Goal: Task Accomplishment & Management: Use online tool/utility

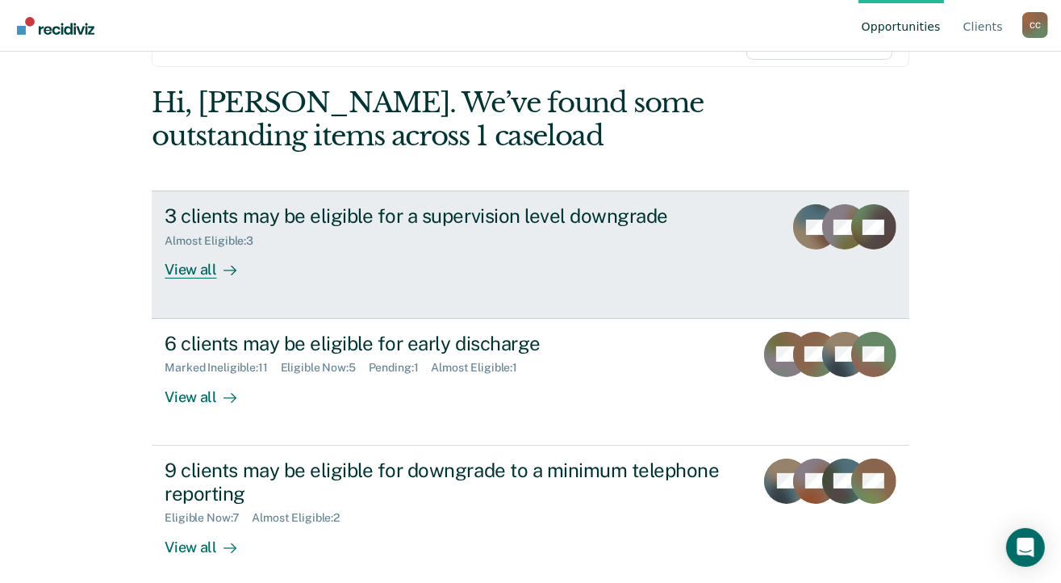
scroll to position [169, 0]
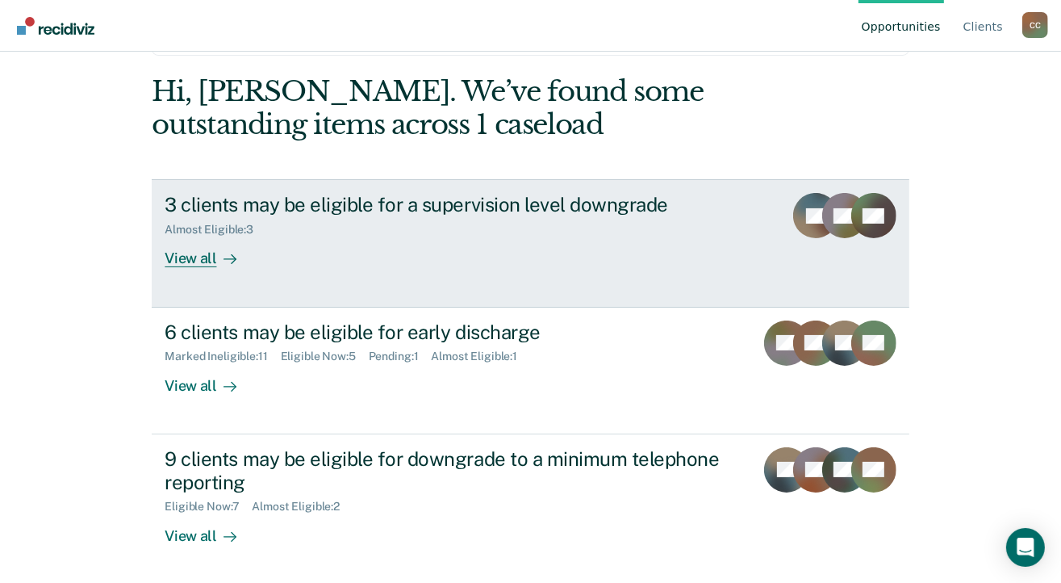
click at [172, 266] on link "3 clients may be eligible for a supervision level downgrade Almost Eligible : 3…" at bounding box center [530, 243] width 757 height 128
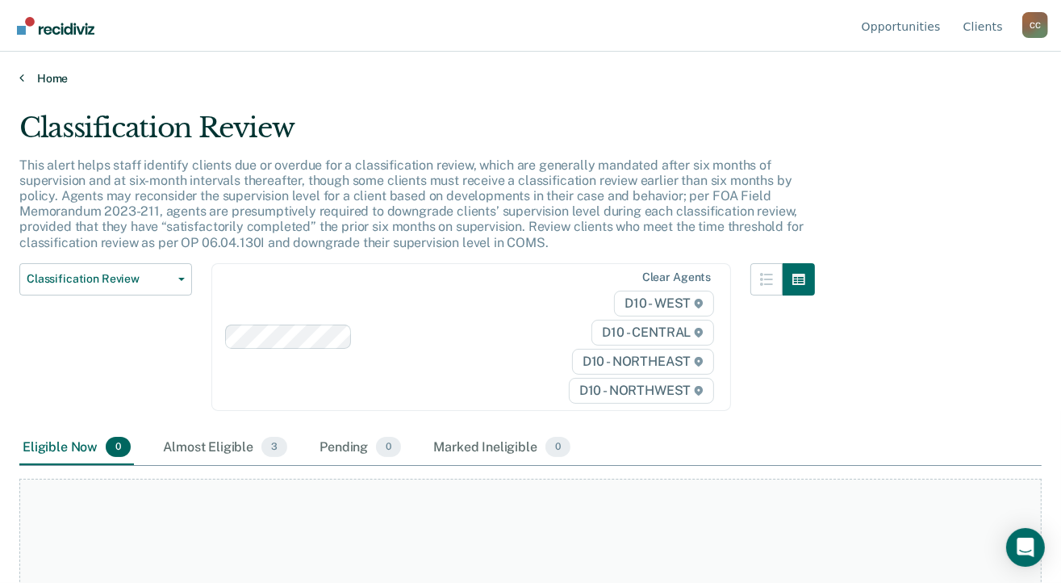
click at [19, 78] on icon at bounding box center [21, 77] width 5 height 13
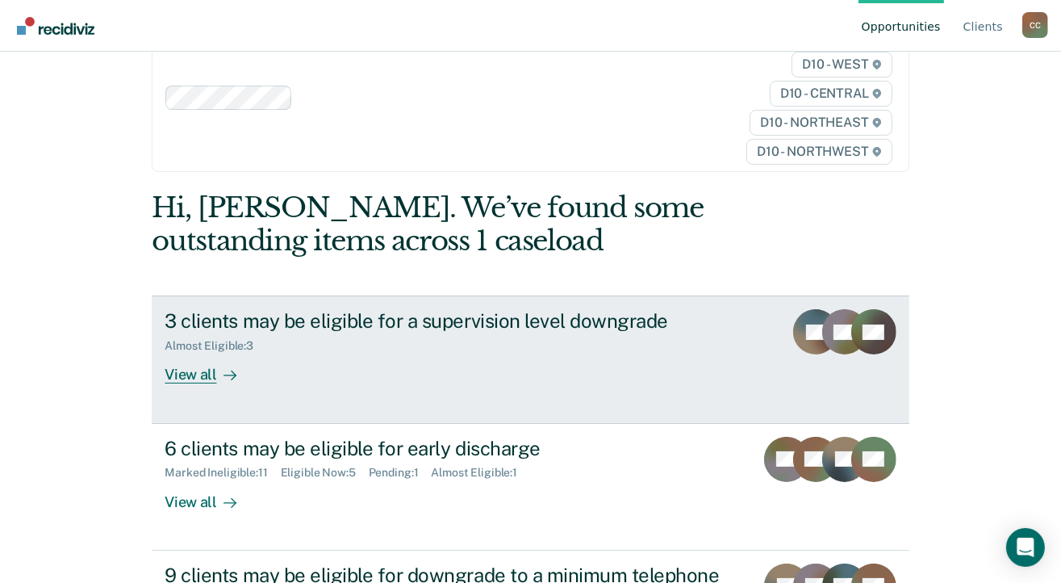
scroll to position [81, 0]
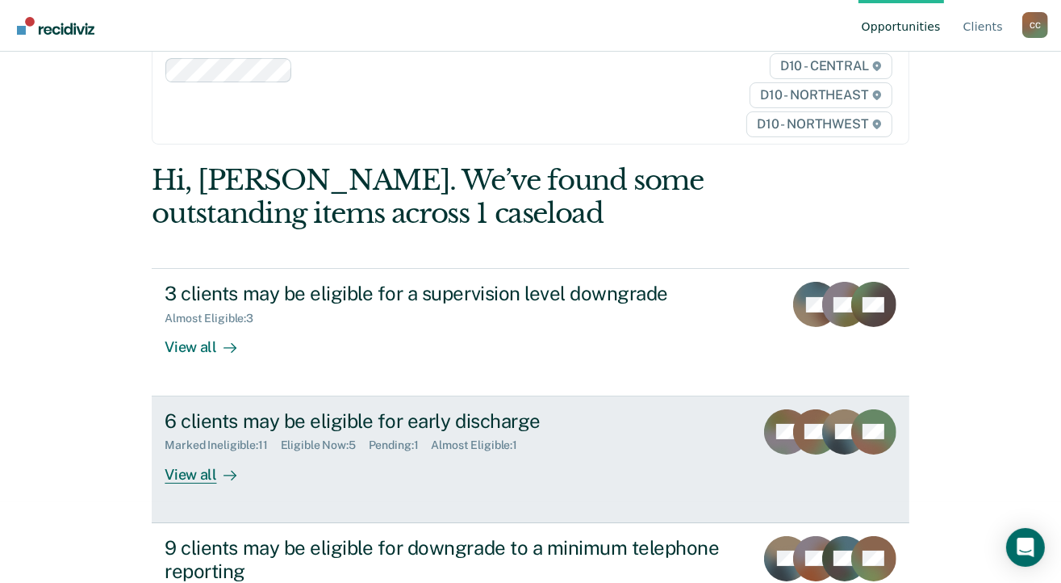
click at [217, 470] on div at bounding box center [226, 474] width 19 height 19
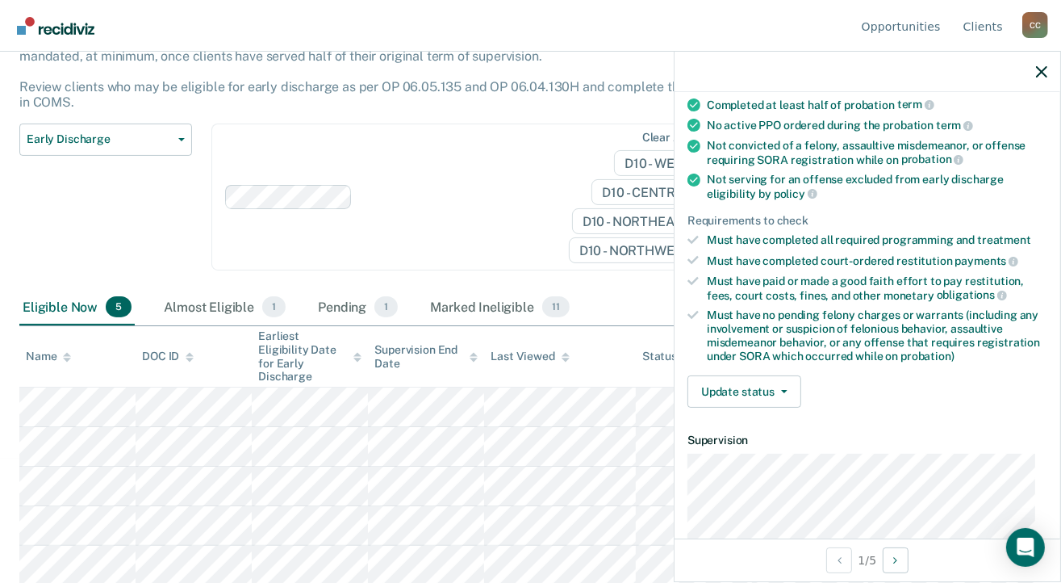
scroll to position [161, 0]
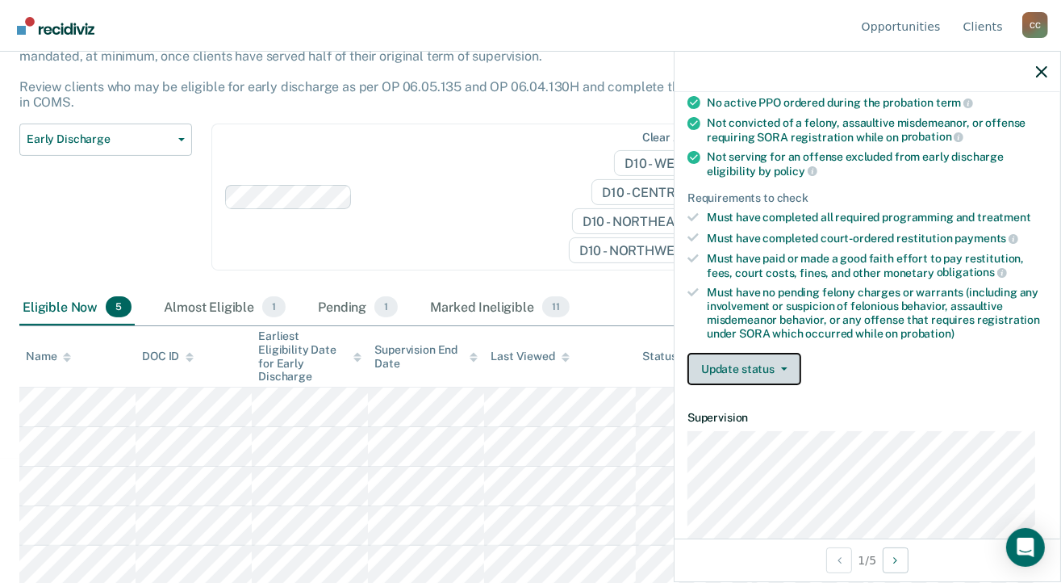
click at [773, 359] on button "Update status" at bounding box center [745, 369] width 114 height 32
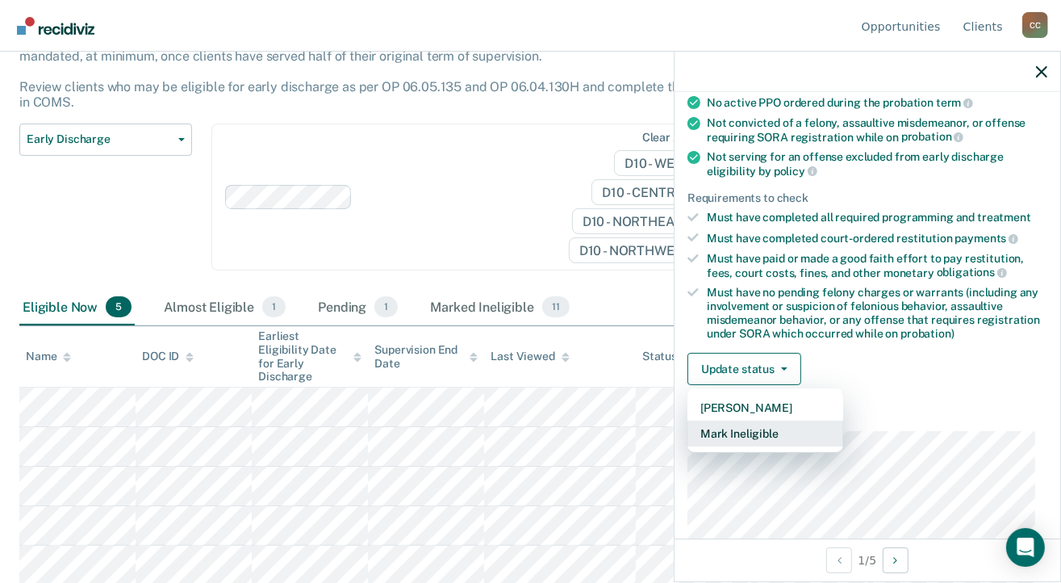
click at [764, 430] on button "Mark Ineligible" at bounding box center [766, 433] width 156 height 26
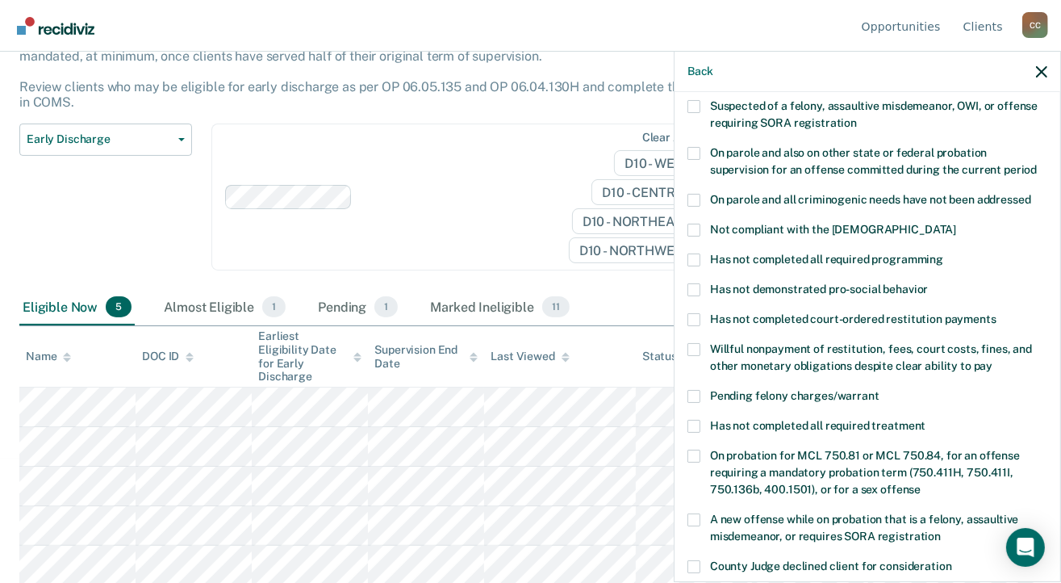
click at [697, 253] on span at bounding box center [694, 259] width 13 height 13
click at [943, 253] on input "Has not completed all required programming" at bounding box center [943, 253] width 0 height 0
click at [700, 343] on span at bounding box center [694, 349] width 13 height 13
click at [993, 360] on input "Willful nonpayment of restitution, fees, court costs, fines, and other monetary…" at bounding box center [993, 360] width 0 height 0
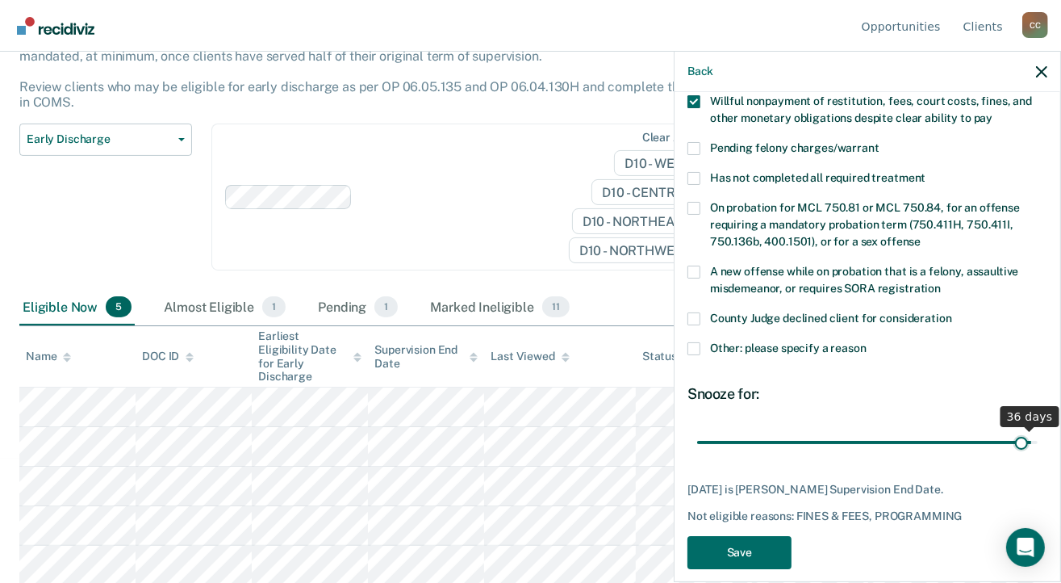
scroll to position [423, 0]
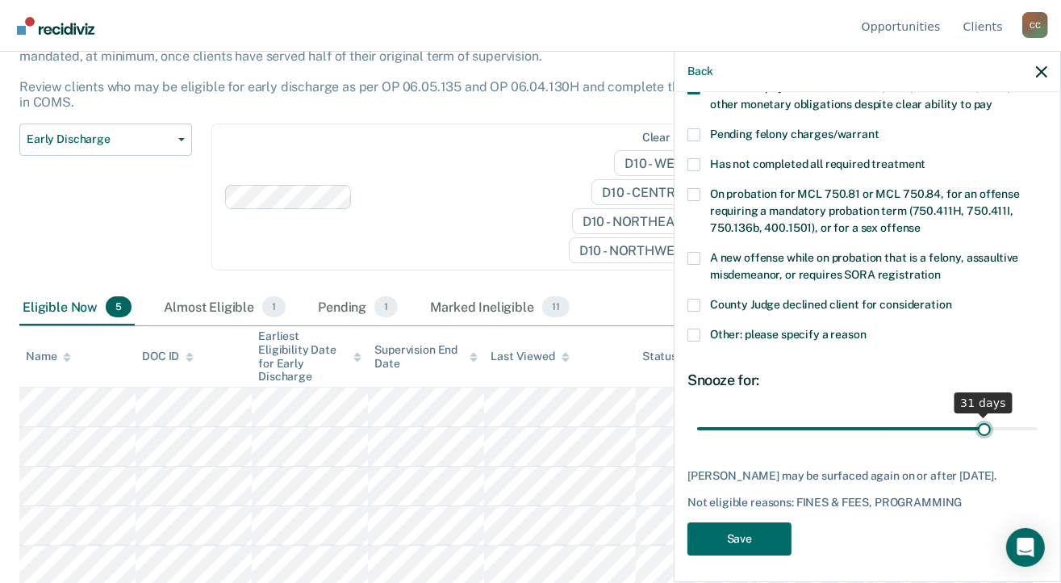
type input "30"
drag, startPoint x: 964, startPoint y: 408, endPoint x: 961, endPoint y: 421, distance: 14.1
click at [961, 421] on input "range" at bounding box center [867, 429] width 341 height 28
click at [736, 528] on button "Save" at bounding box center [740, 538] width 104 height 33
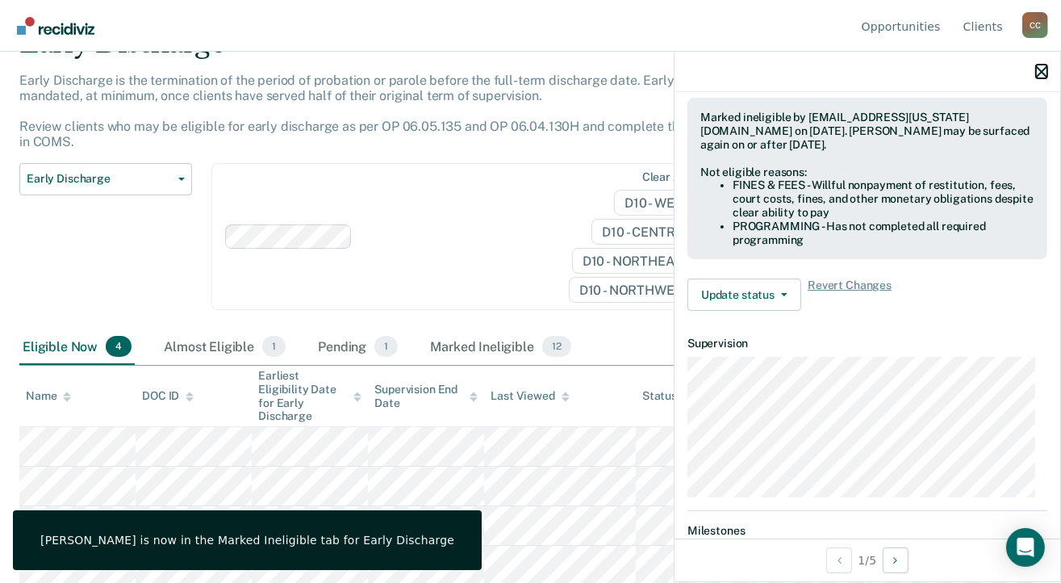
click at [1040, 75] on icon "button" at bounding box center [1041, 71] width 11 height 11
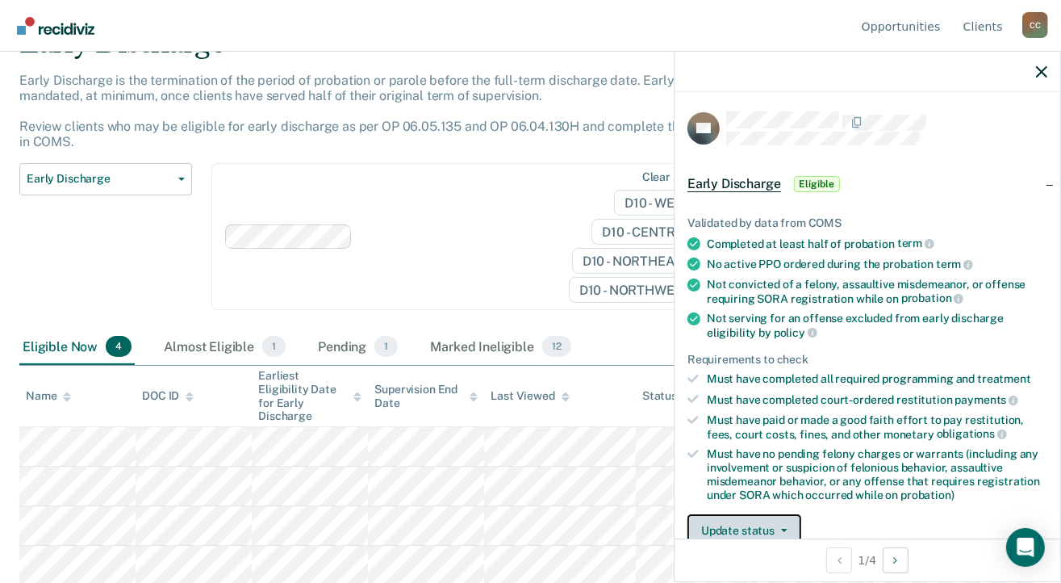
click at [776, 529] on span "button" at bounding box center [781, 530] width 13 height 3
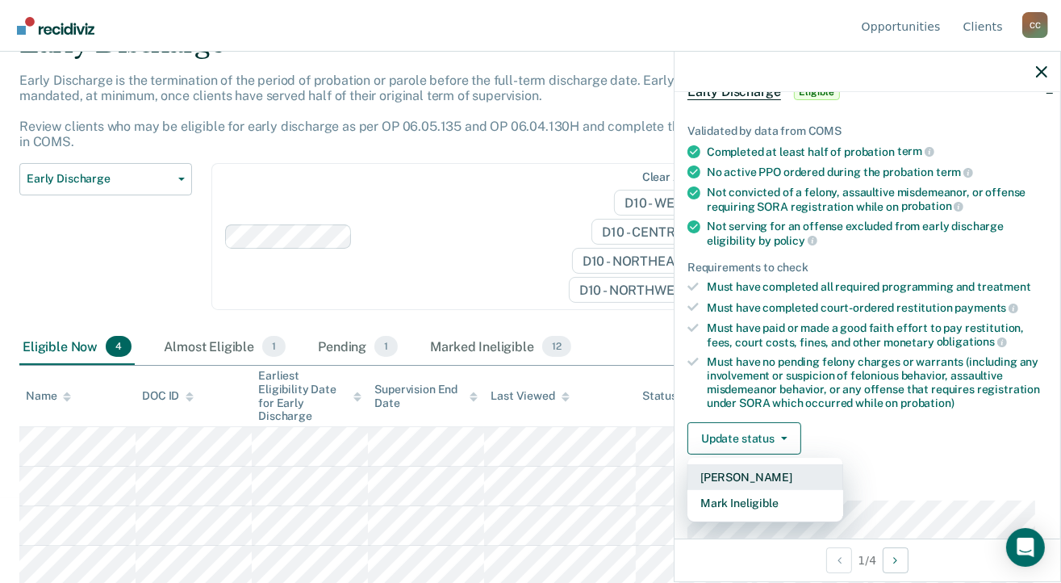
scroll to position [183, 0]
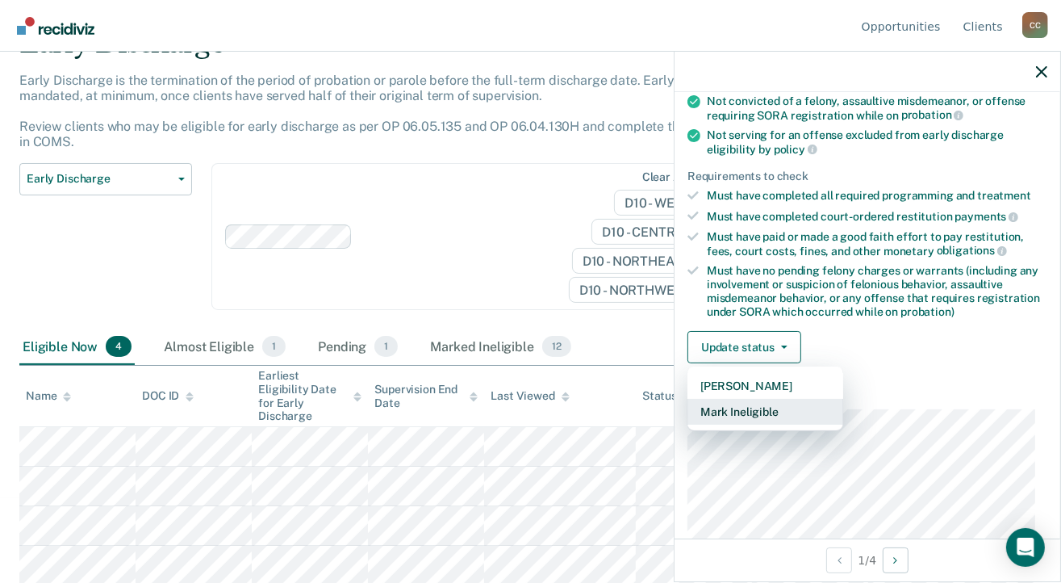
click at [772, 404] on button "Mark Ineligible" at bounding box center [766, 412] width 156 height 26
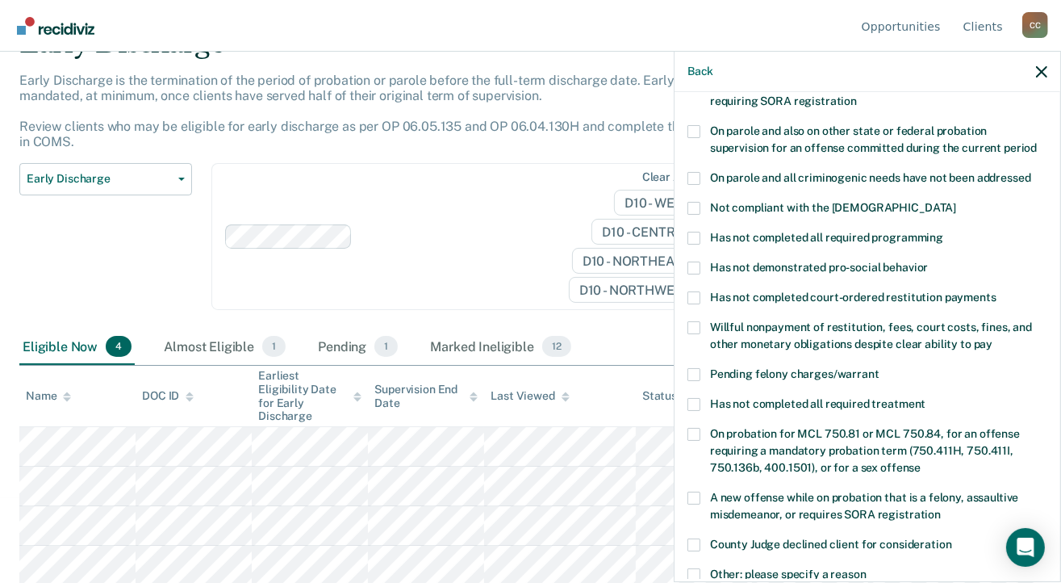
click at [701, 291] on label "Has not completed court-ordered restitution payments" at bounding box center [868, 299] width 360 height 17
click at [997, 291] on input "Has not completed court-ordered restitution payments" at bounding box center [997, 291] width 0 height 0
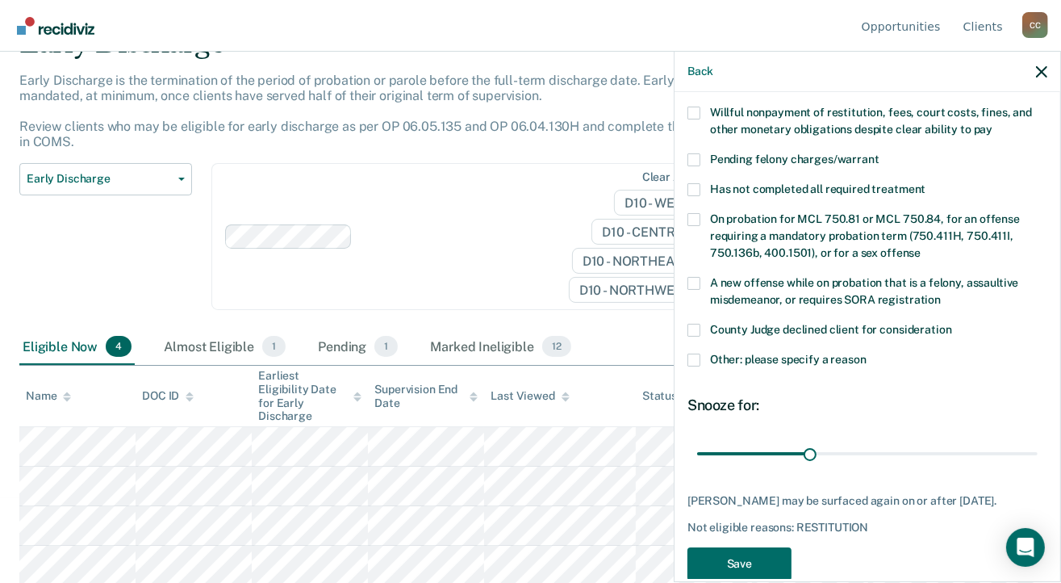
scroll to position [423, 0]
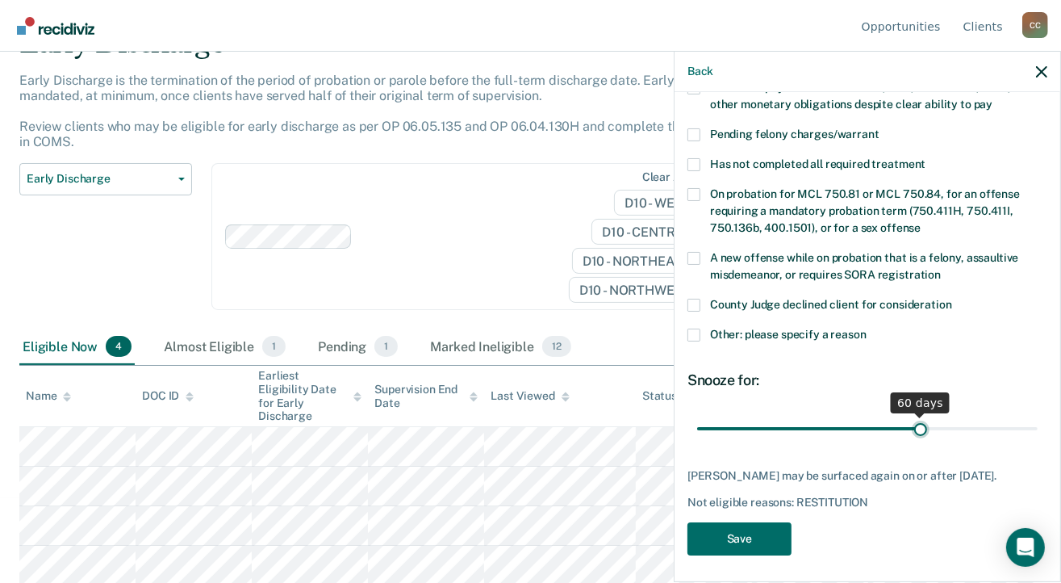
drag, startPoint x: 810, startPoint y: 414, endPoint x: 911, endPoint y: 412, distance: 100.9
type input "60"
click at [911, 415] on input "range" at bounding box center [867, 429] width 341 height 28
click at [746, 536] on button "Save" at bounding box center [740, 538] width 104 height 33
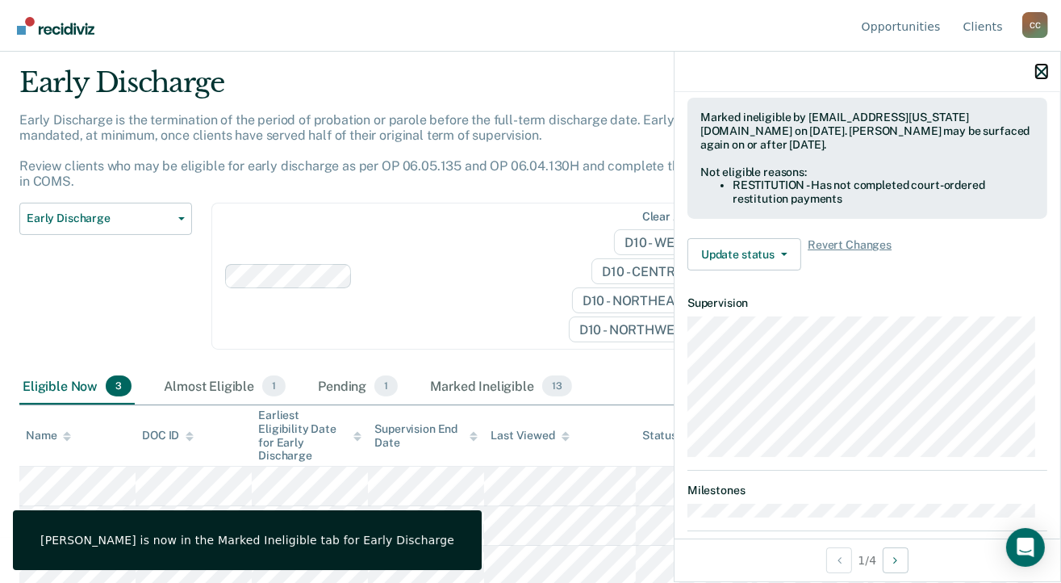
click at [1040, 73] on icon "button" at bounding box center [1041, 71] width 11 height 11
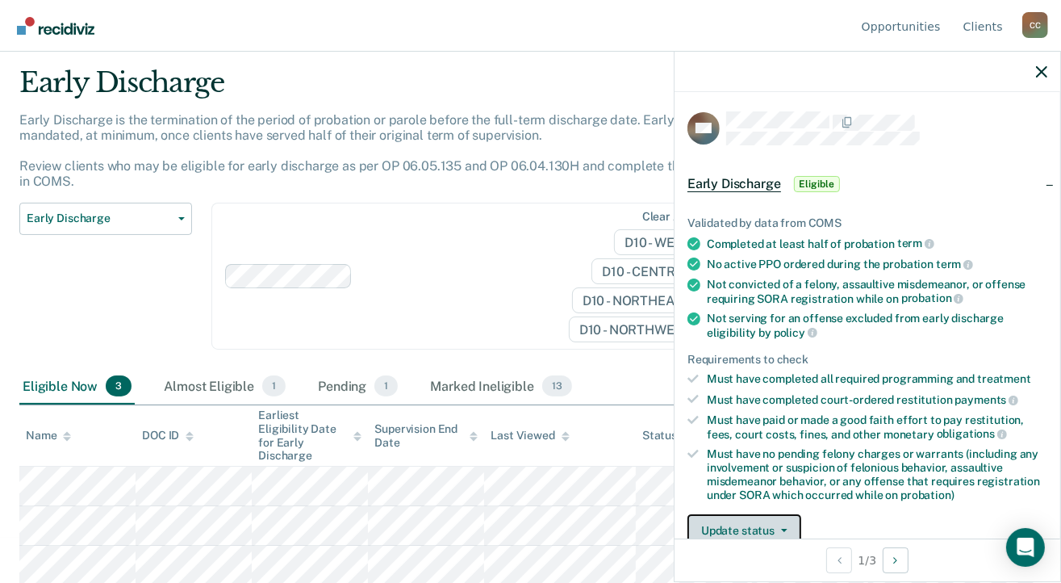
click at [765, 520] on button "Update status" at bounding box center [745, 530] width 114 height 32
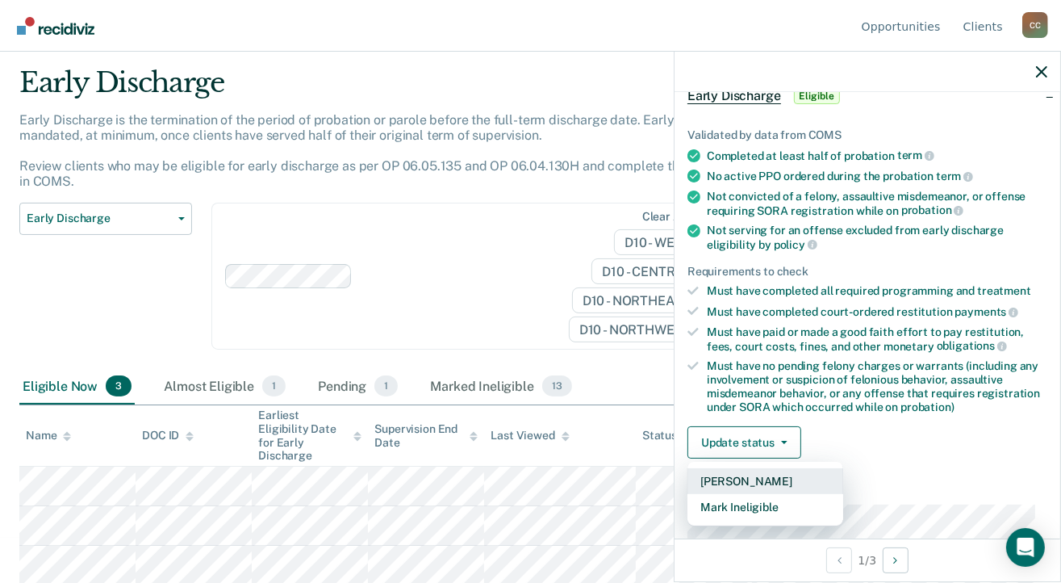
scroll to position [183, 0]
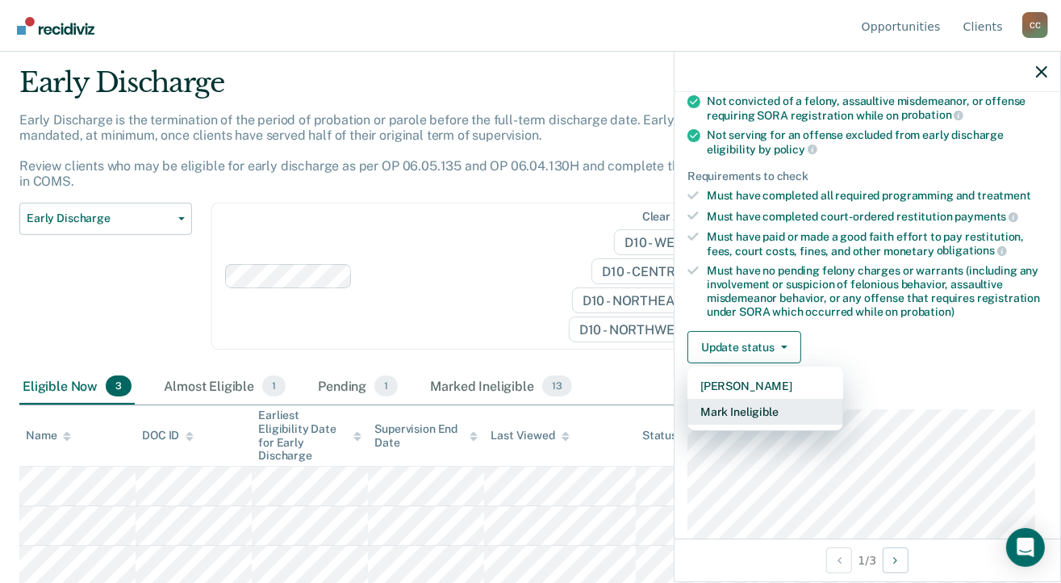
click at [760, 414] on button "Mark Ineligible" at bounding box center [766, 412] width 156 height 26
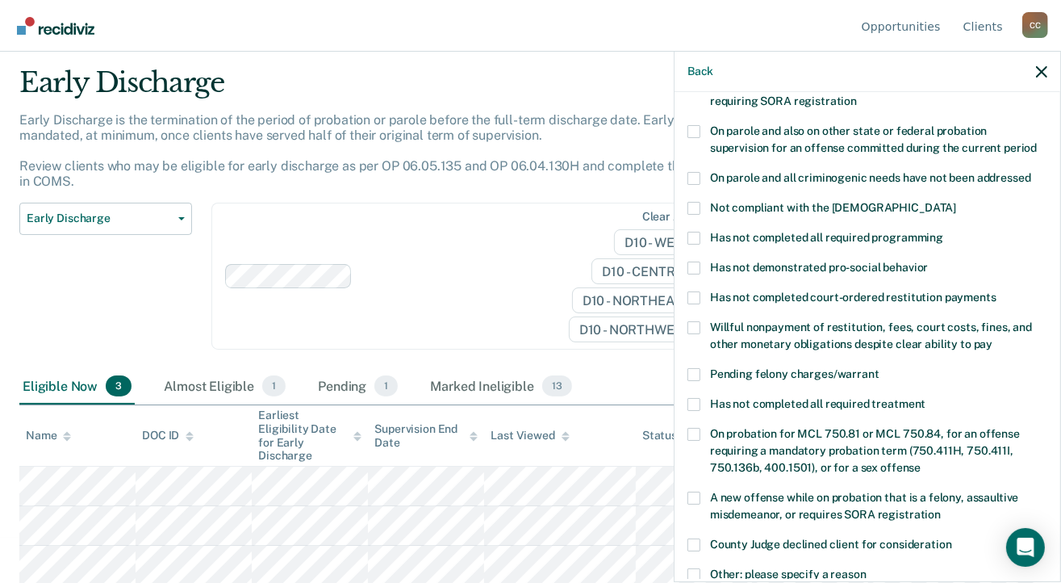
click at [692, 232] on span at bounding box center [694, 238] width 13 height 13
click at [943, 232] on input "Has not completed all required programming" at bounding box center [943, 232] width 0 height 0
drag, startPoint x: 693, startPoint y: 308, endPoint x: 743, endPoint y: 298, distance: 51.0
click at [697, 321] on span at bounding box center [694, 327] width 13 height 13
click at [993, 338] on input "Willful nonpayment of restitution, fees, court costs, fines, and other monetary…" at bounding box center [993, 338] width 0 height 0
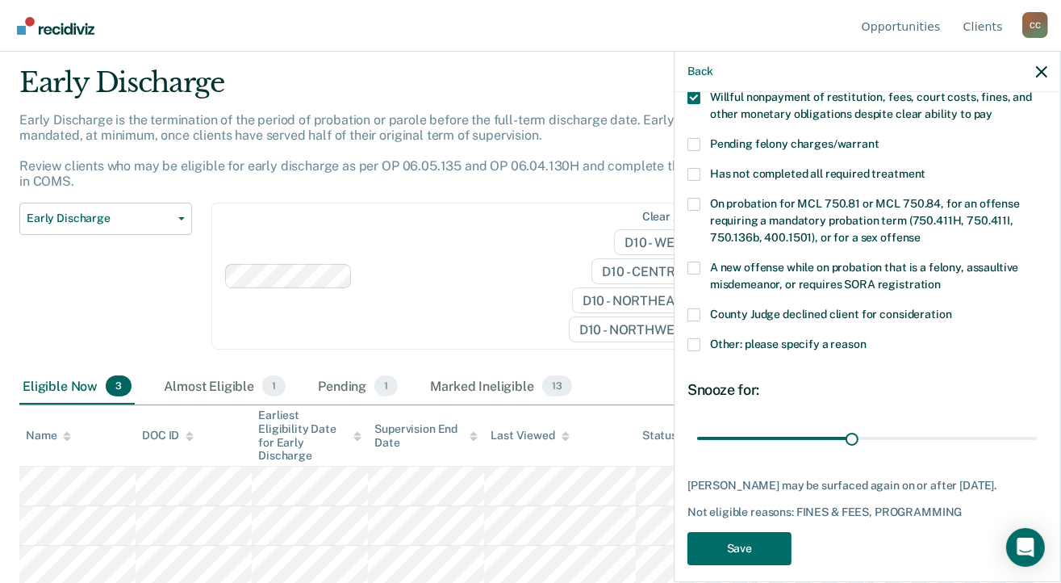
scroll to position [423, 0]
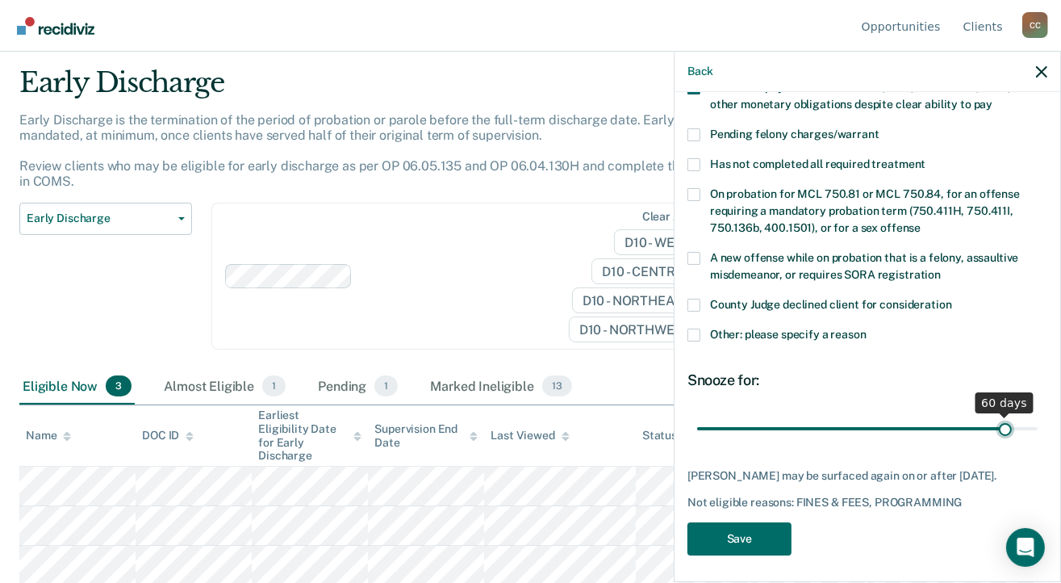
drag, startPoint x: 849, startPoint y: 410, endPoint x: 994, endPoint y: 402, distance: 145.5
type input "60"
click at [994, 415] on input "range" at bounding box center [867, 429] width 341 height 28
click at [747, 531] on button "Save" at bounding box center [740, 538] width 104 height 33
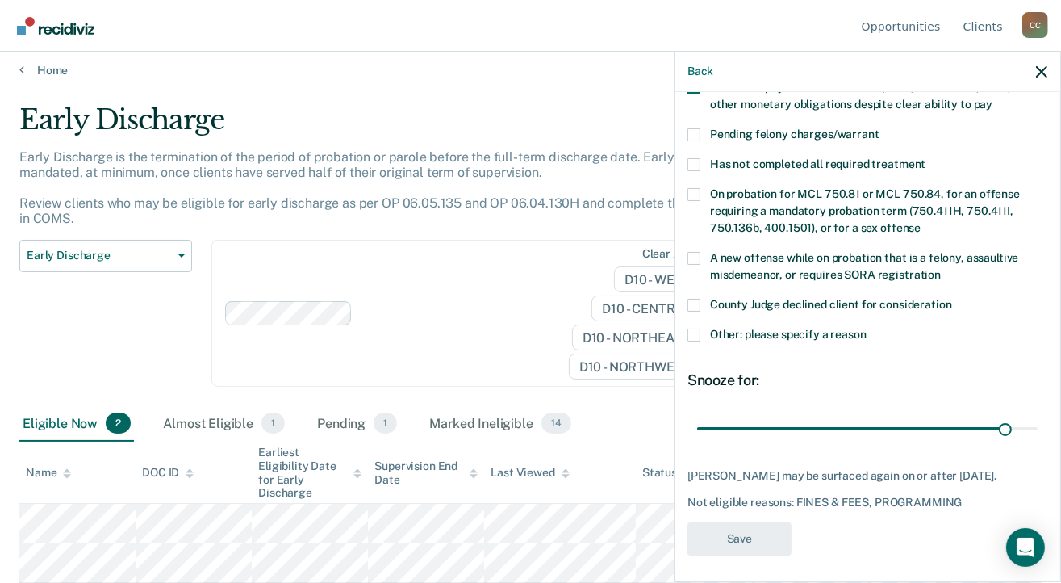
scroll to position [6, 0]
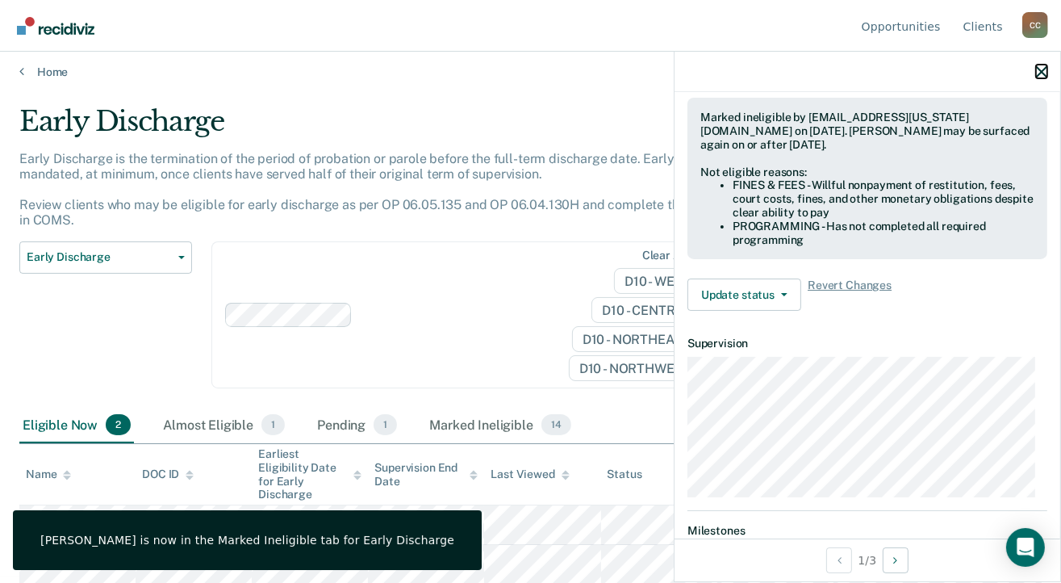
click at [1046, 74] on icon "button" at bounding box center [1041, 71] width 11 height 11
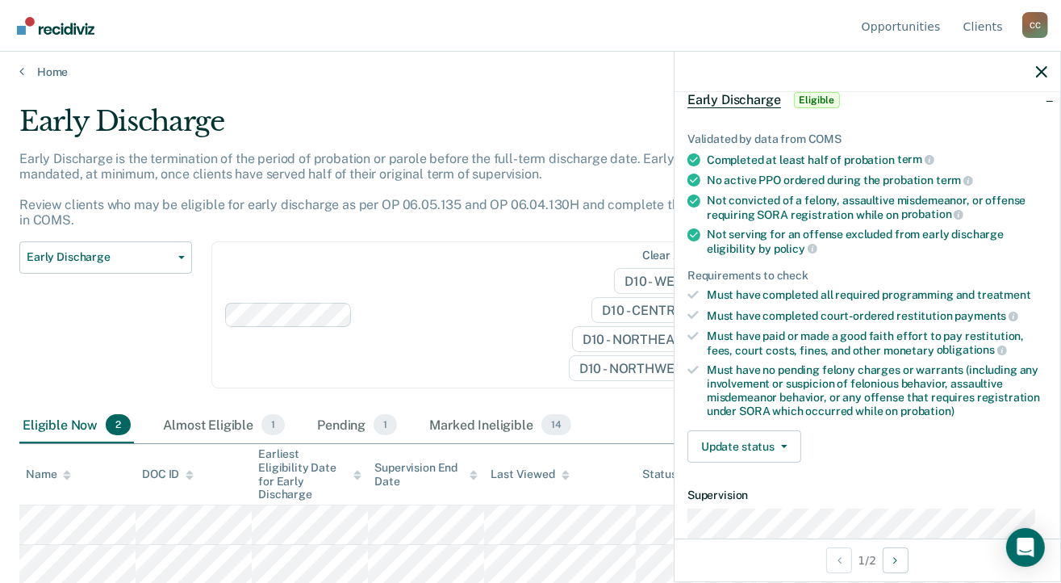
scroll to position [161, 0]
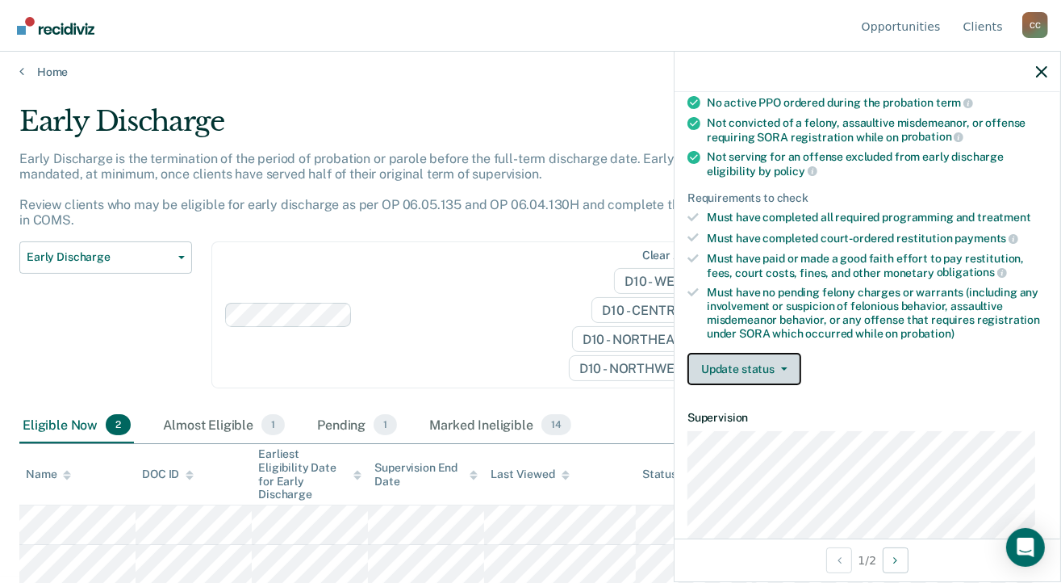
click at [781, 367] on icon "button" at bounding box center [784, 368] width 6 height 3
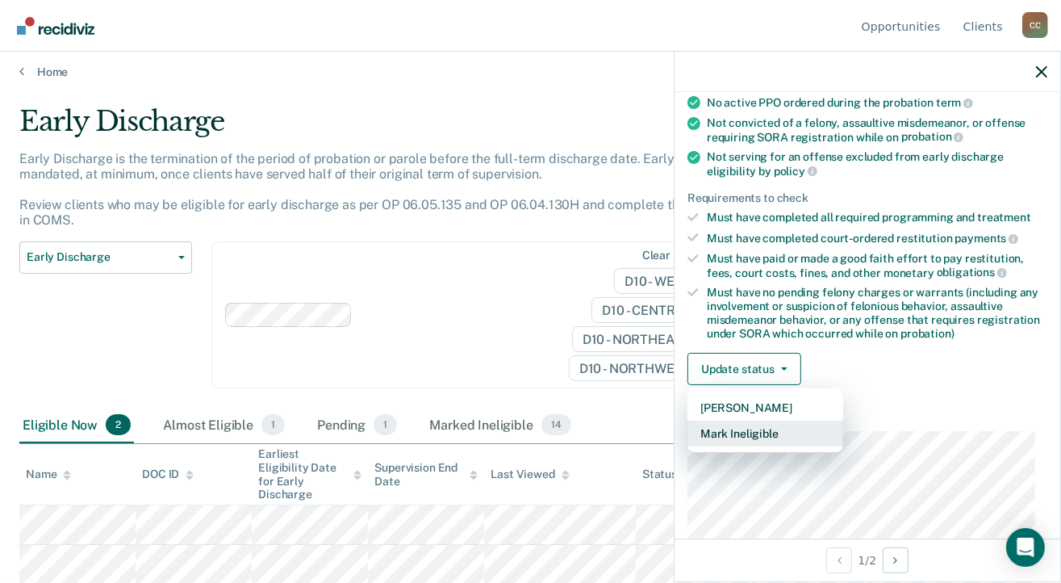
click at [758, 433] on button "Mark Ineligible" at bounding box center [766, 433] width 156 height 26
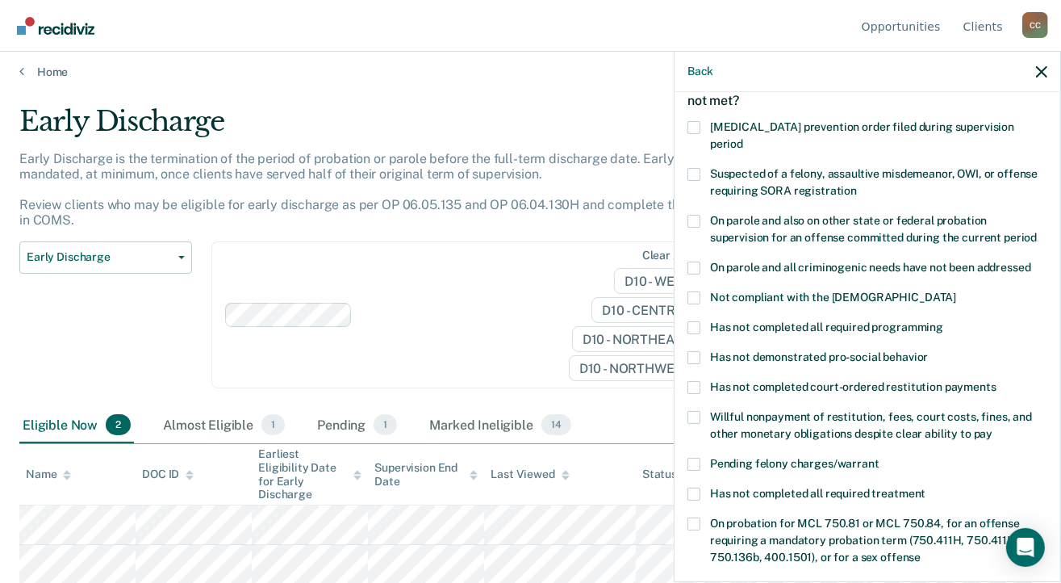
scroll to position [242, 0]
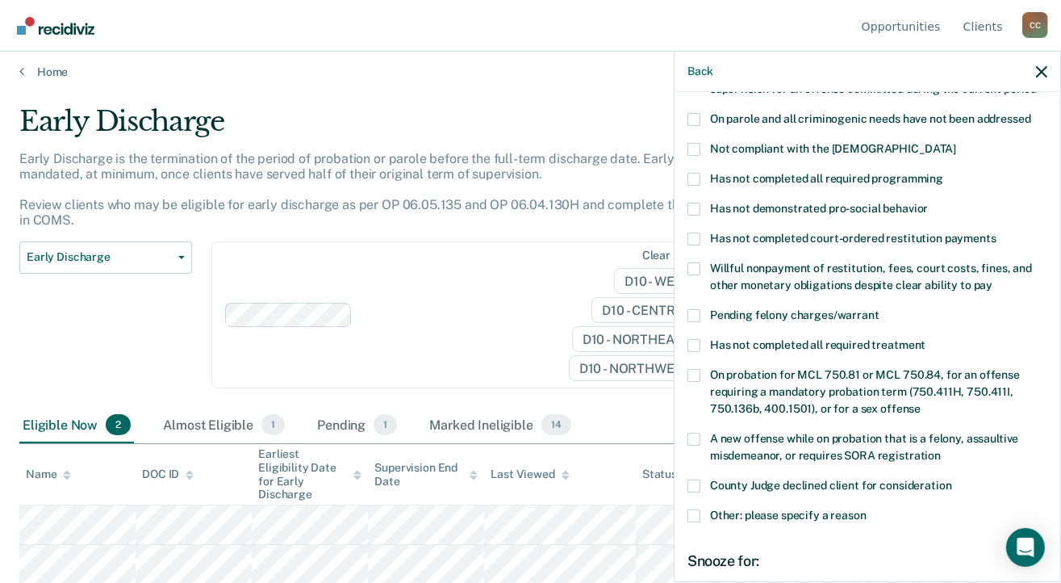
click at [698, 309] on span at bounding box center [694, 315] width 13 height 13
click at [880, 309] on input "Pending felony charges/warrant" at bounding box center [880, 309] width 0 height 0
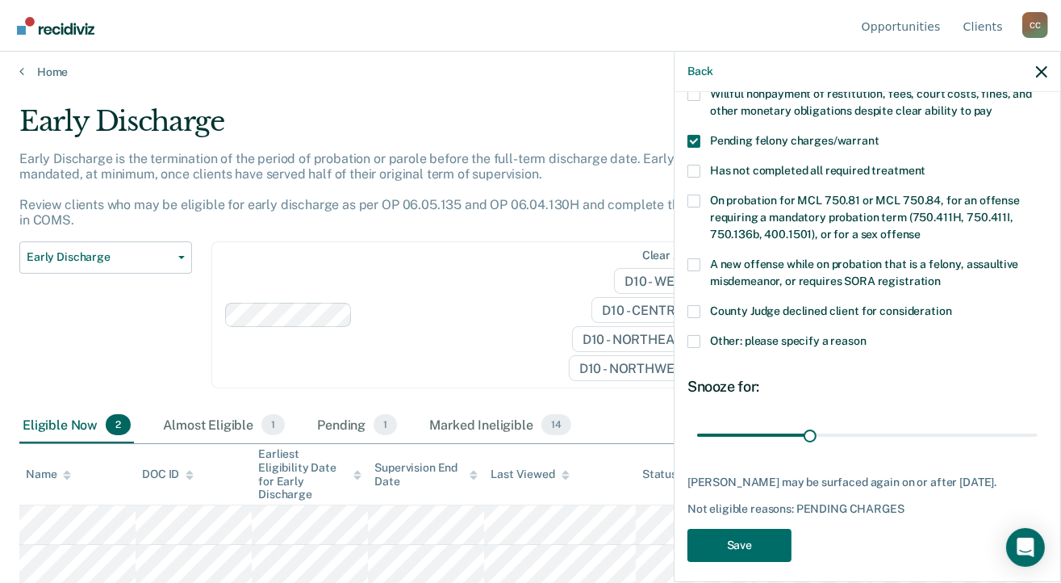
scroll to position [423, 0]
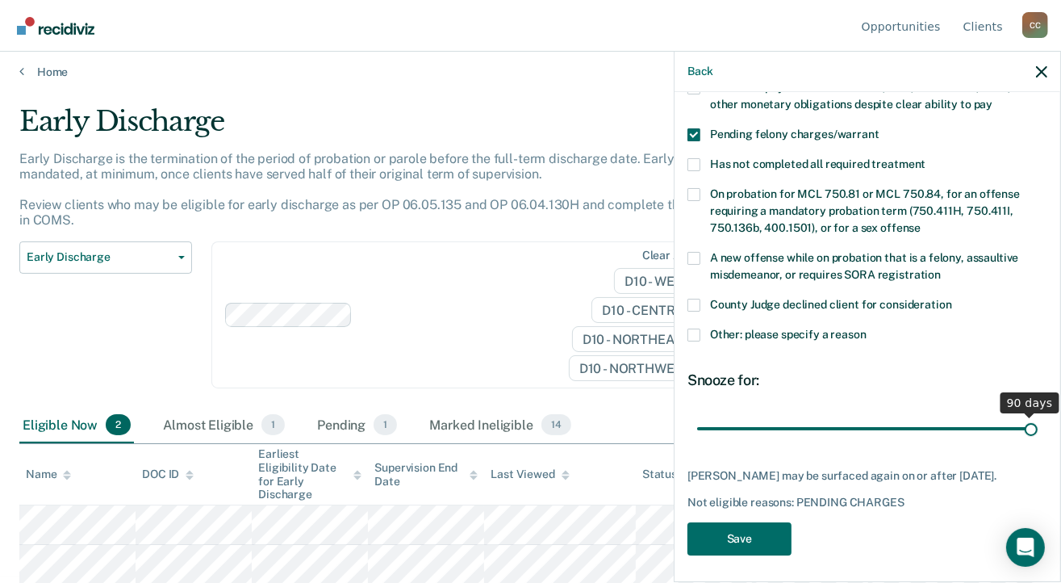
drag, startPoint x: 806, startPoint y: 408, endPoint x: 1097, endPoint y: 425, distance: 291.1
type input "90"
click at [1038, 425] on input "range" at bounding box center [867, 429] width 341 height 28
click at [743, 534] on button "Save" at bounding box center [740, 538] width 104 height 33
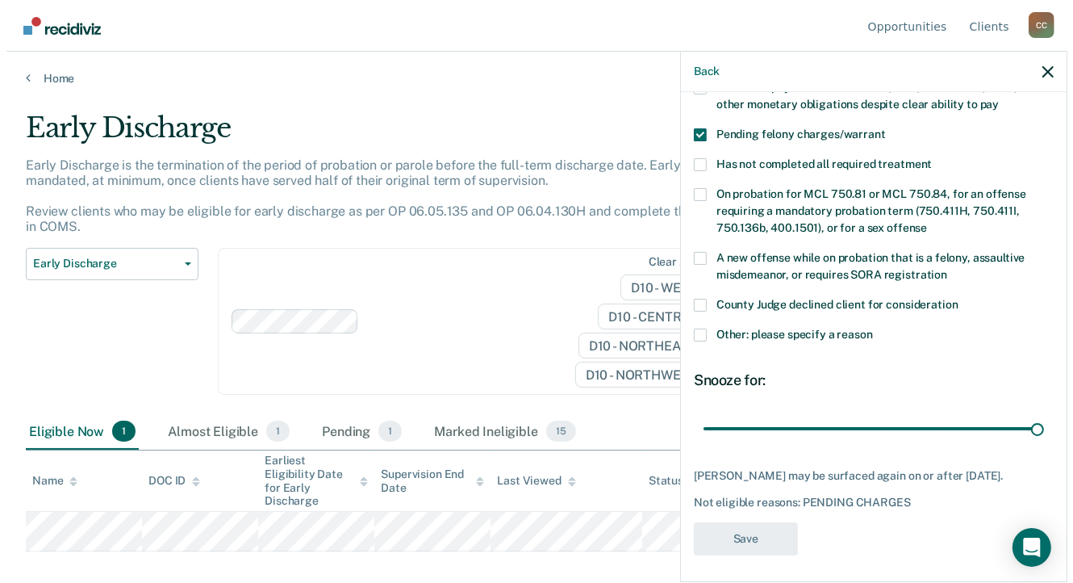
scroll to position [0, 0]
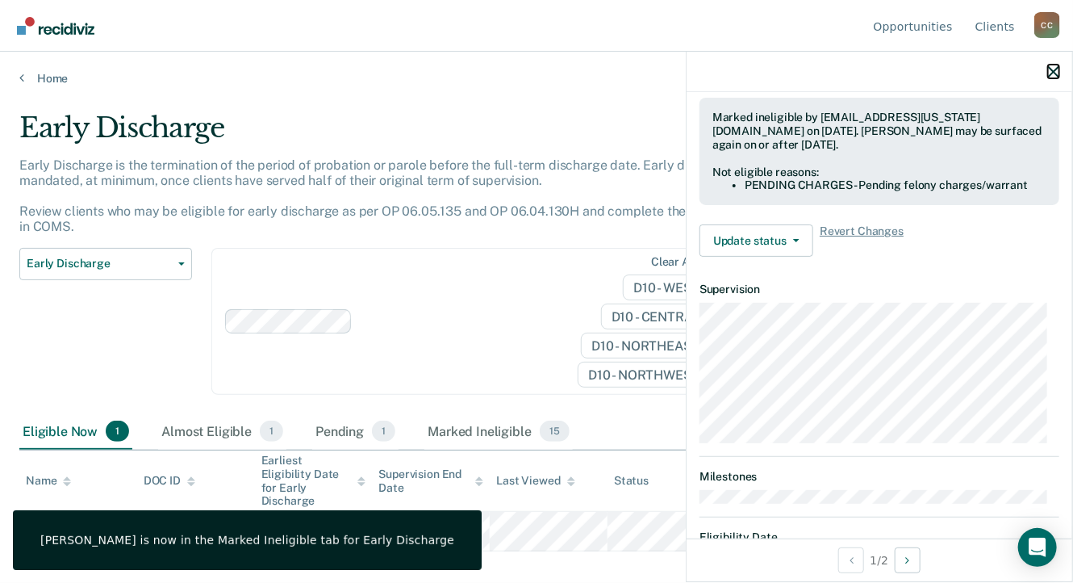
click at [1052, 72] on icon "button" at bounding box center [1053, 71] width 11 height 11
